Goal: Use online tool/utility: Utilize a website feature to perform a specific function

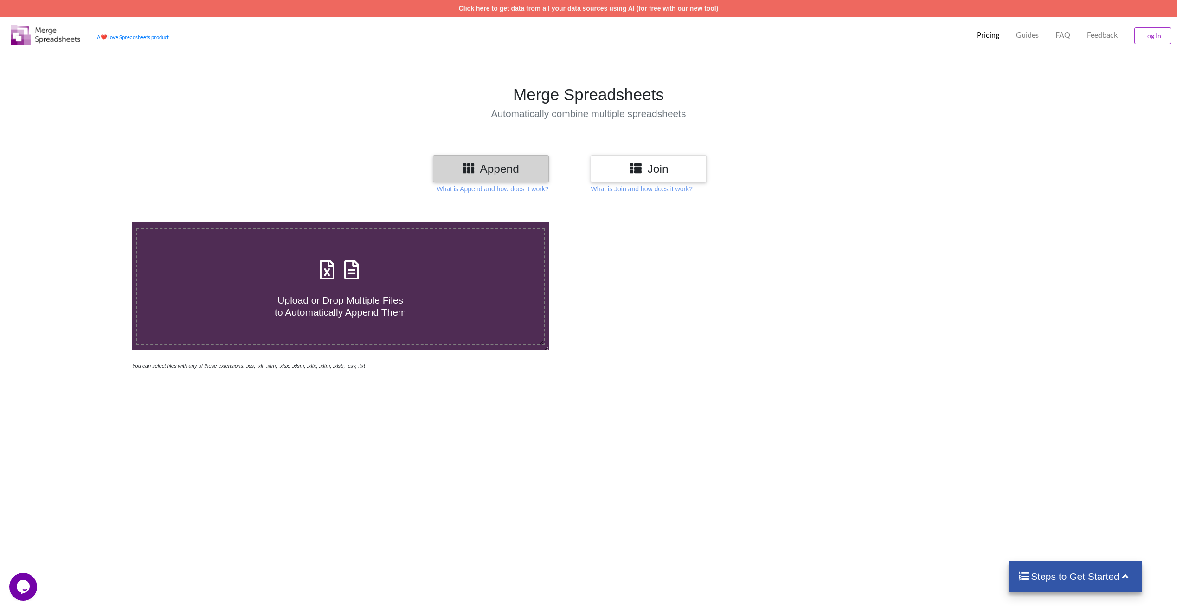
click at [331, 290] on h4 "Upload or Drop Multiple Files to Automatically Append Them" at bounding box center [340, 300] width 407 height 35
click at [88, 222] on input "Upload or Drop Multiple Files to Automatically Append Them" at bounding box center [88, 222] width 0 height 0
type input "C:\fakepath\[DATE].xlsx"
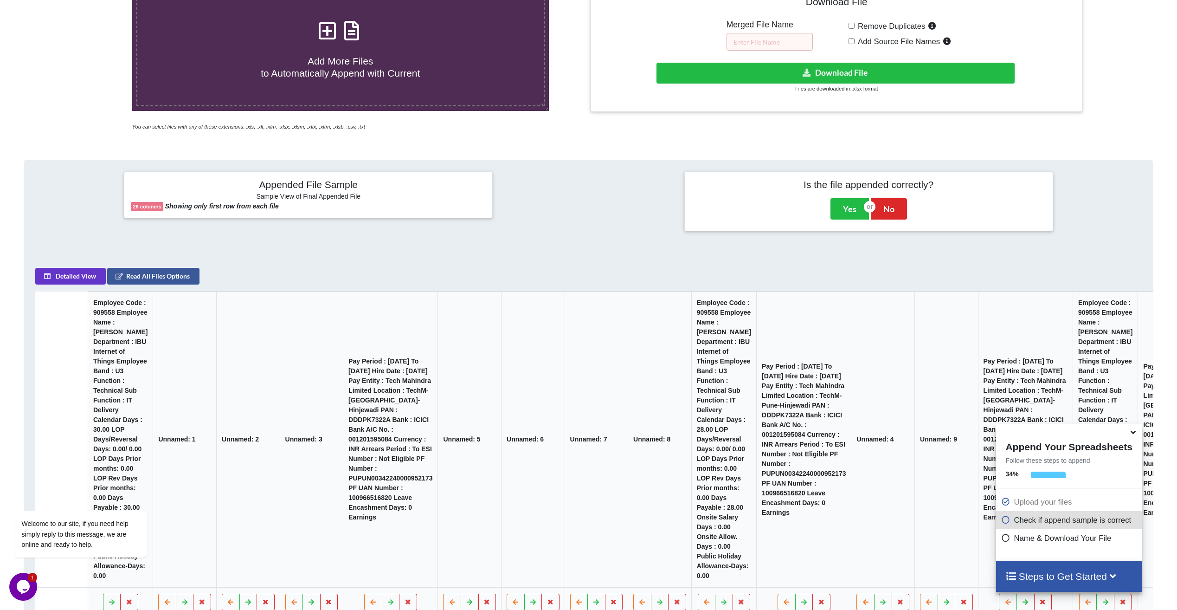
scroll to position [239, 0]
click at [70, 277] on button "Detailed View" at bounding box center [70, 276] width 71 height 17
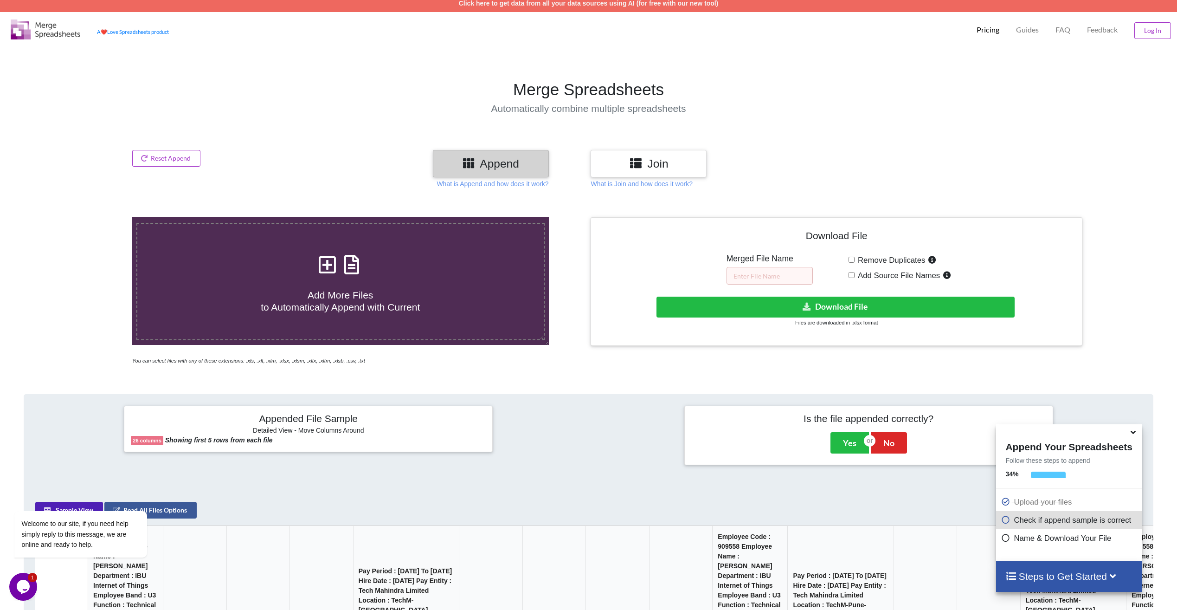
scroll to position [0, 0]
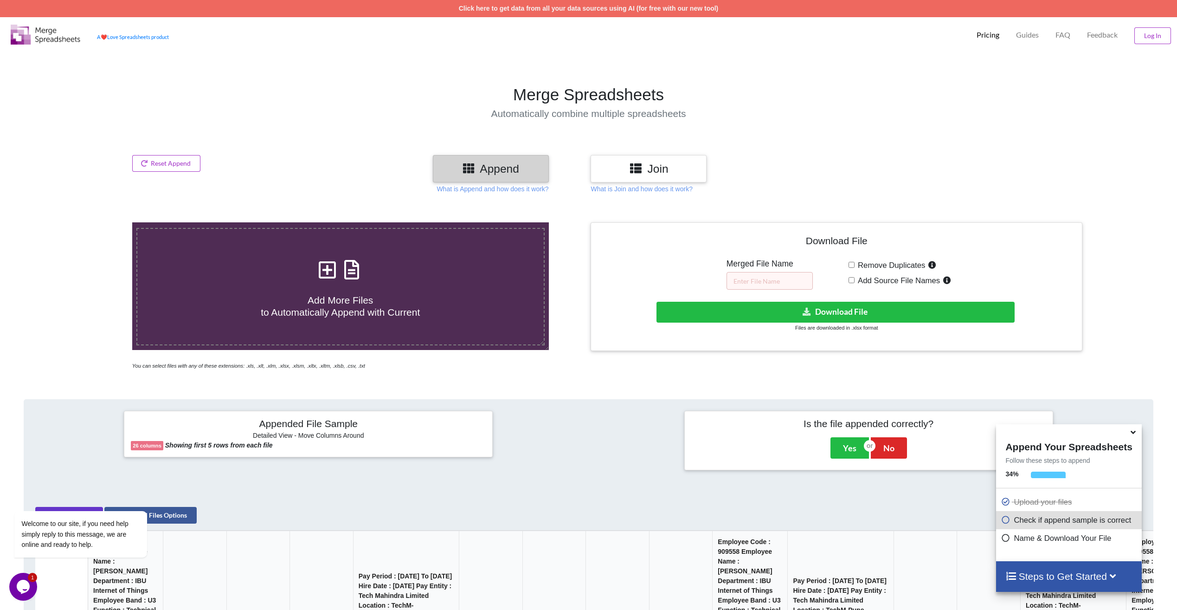
click at [631, 167] on icon at bounding box center [635, 168] width 13 height 12
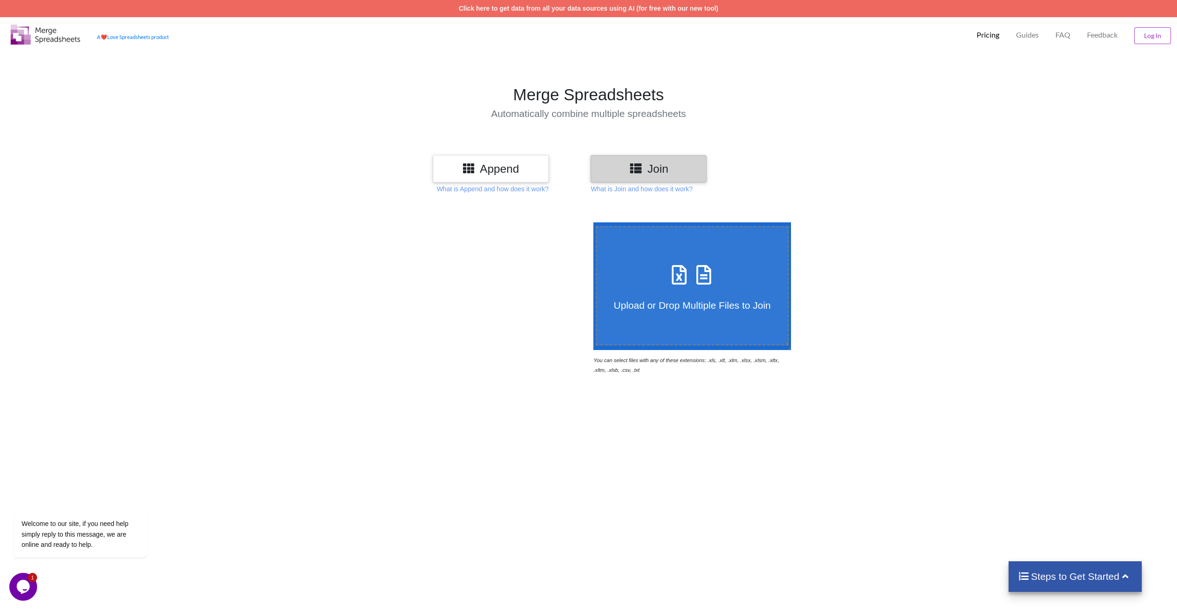
click at [663, 310] on span "Upload or Drop Multiple Files to Join" at bounding box center [692, 305] width 157 height 11
click at [591, 222] on input "Upload or Drop Multiple Files to Join" at bounding box center [591, 222] width 0 height 0
type input "C:\fakepath\[DATE].xlsx"
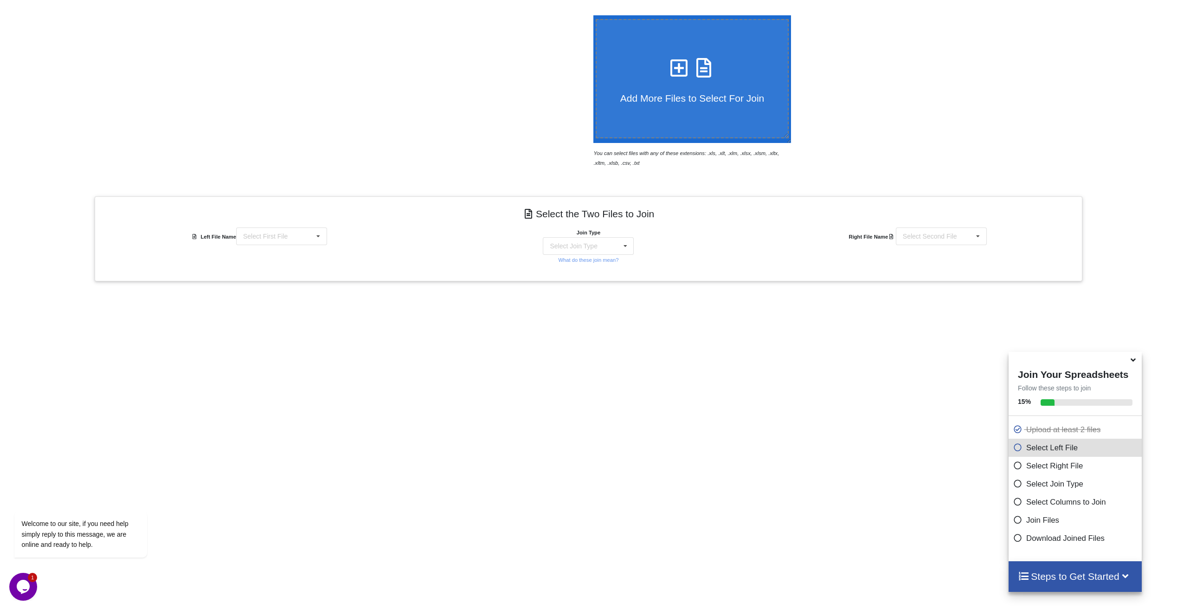
scroll to position [257, 0]
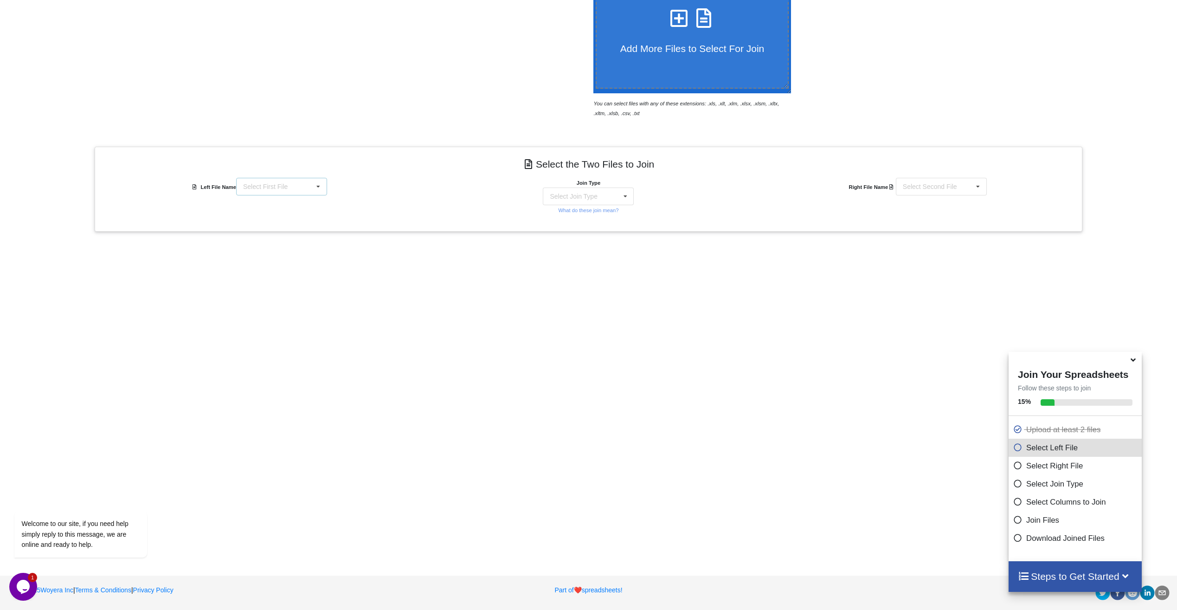
click at [287, 189] on div "Select First File [DATE].xlsx : Table 1 [DATE].xlsx : Table 1 [DATE].xlsx : Tab…" at bounding box center [281, 187] width 91 height 18
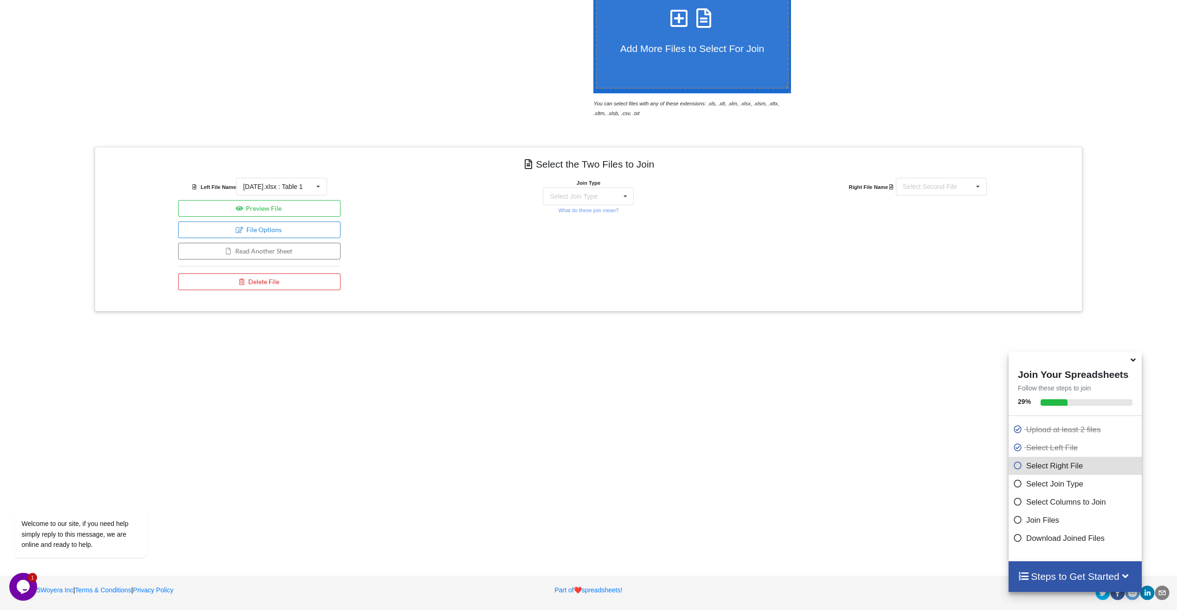
click at [697, 203] on div "Join Type Select Join Type INNER JOIN LEFT JOIN RIGHT JOIN FULL JOIN What do th…" at bounding box center [589, 236] width 330 height 117
click at [587, 197] on div "Select Join Type" at bounding box center [573, 196] width 47 height 6
click at [643, 330] on div "Add More Files to Select For Join You can select files with any of these extens…" at bounding box center [588, 251] width 1177 height 610
click at [940, 194] on div "Select Second File [DATE].xlsx : Table 1 [DATE].xlsx : Table 1 [DATE].xlsx : Ta…" at bounding box center [941, 187] width 91 height 18
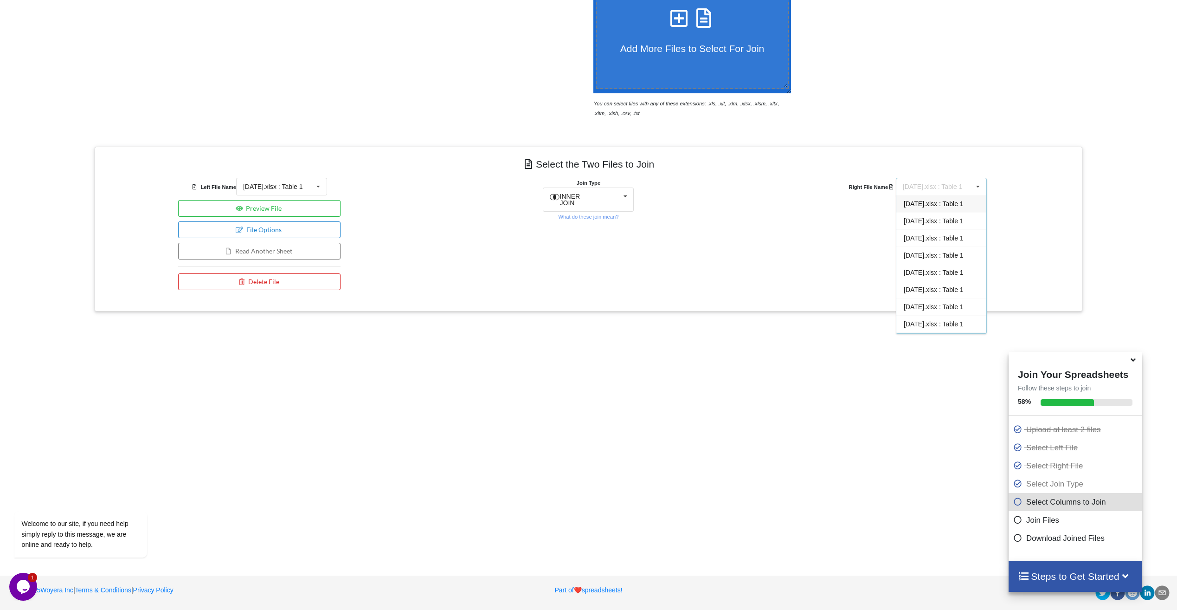
click at [810, 250] on div "Right File Name [DATE].xlsx : Table 1 [DATE].xlsx : Table 1 [DATE].xlsx : Table…" at bounding box center [918, 236] width 330 height 117
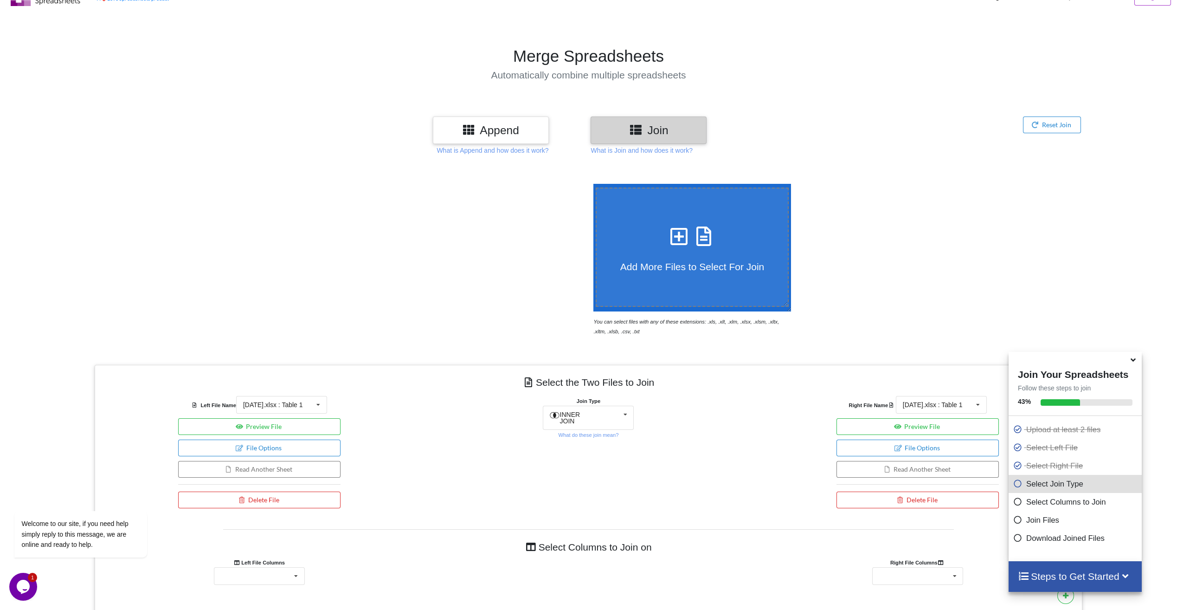
scroll to position [25, 0]
